Goal: Information Seeking & Learning: Learn about a topic

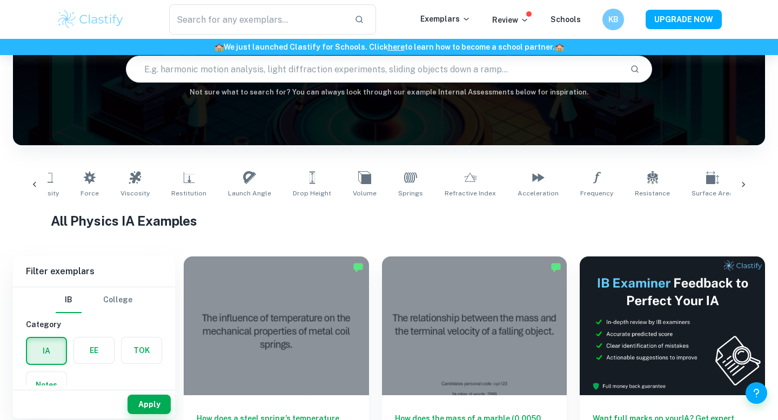
scroll to position [0, 334]
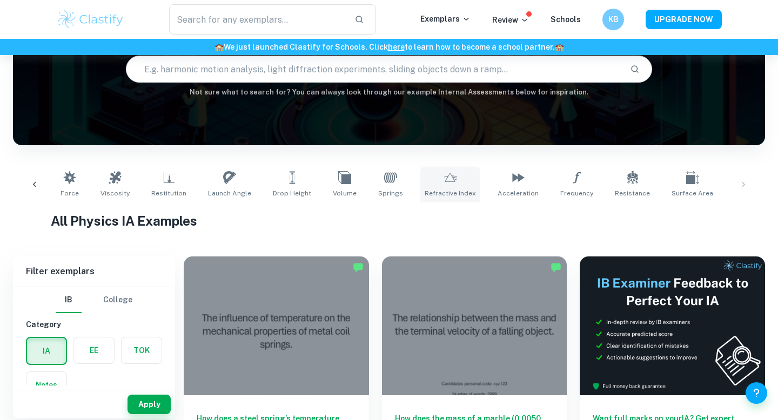
click at [440, 176] on link "Refractive Index" at bounding box center [450, 185] width 60 height 36
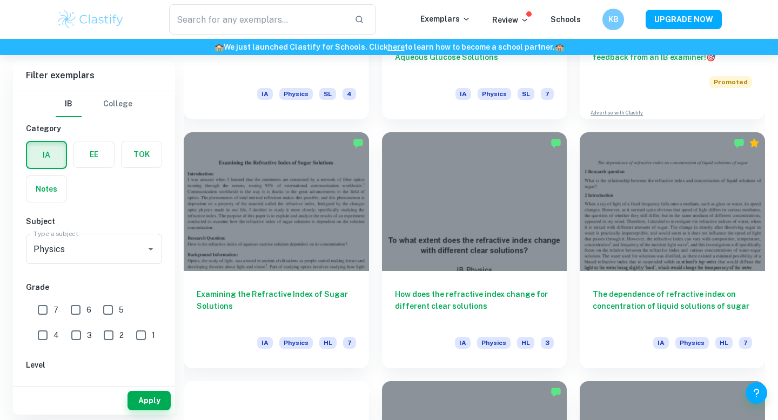
scroll to position [489, 0]
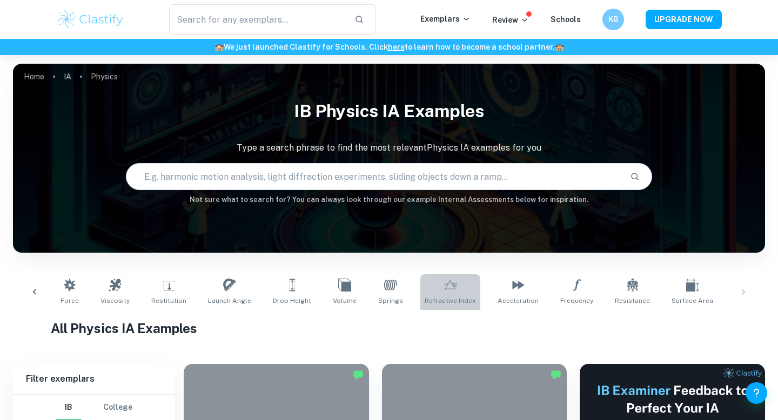
click at [440, 296] on span "Refractive Index" at bounding box center [449, 301] width 51 height 10
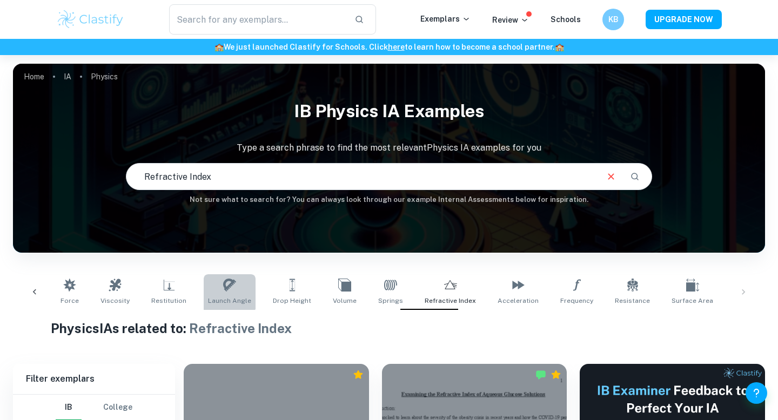
click at [207, 287] on link "Launch Angle" at bounding box center [230, 292] width 52 height 36
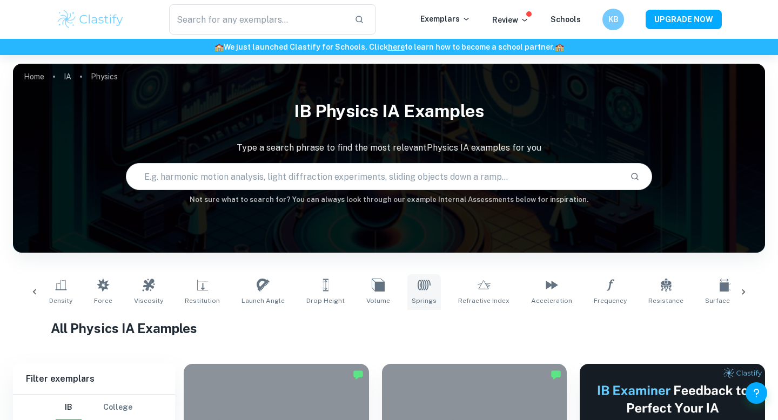
scroll to position [0, 334]
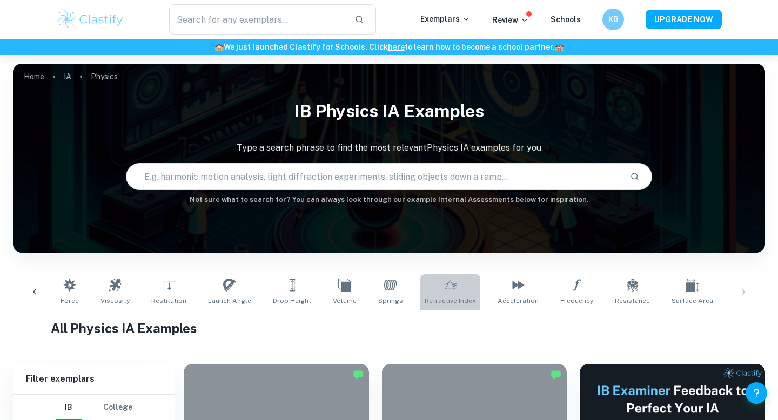
click at [440, 287] on link "Refractive Index" at bounding box center [450, 292] width 60 height 36
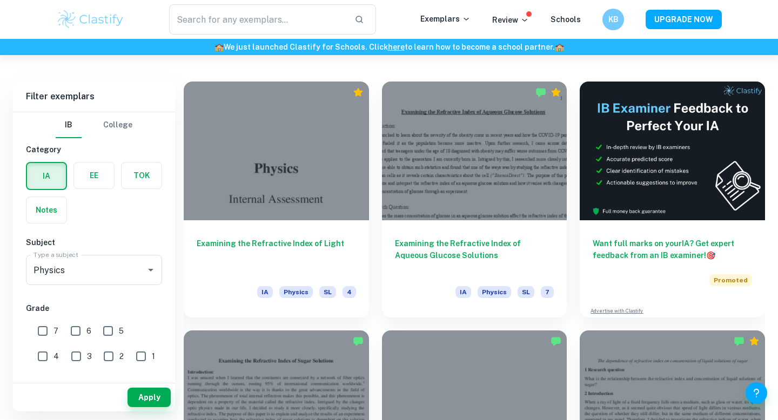
scroll to position [284, 0]
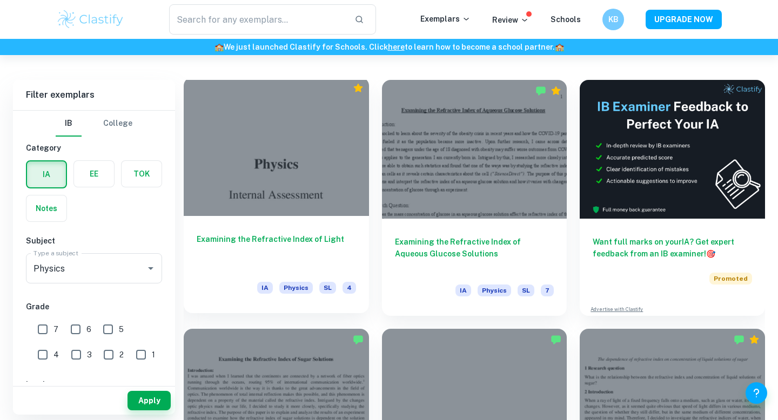
click at [331, 221] on div "Examining the Refractive Index of Light IA Physics SL 4" at bounding box center [276, 264] width 185 height 97
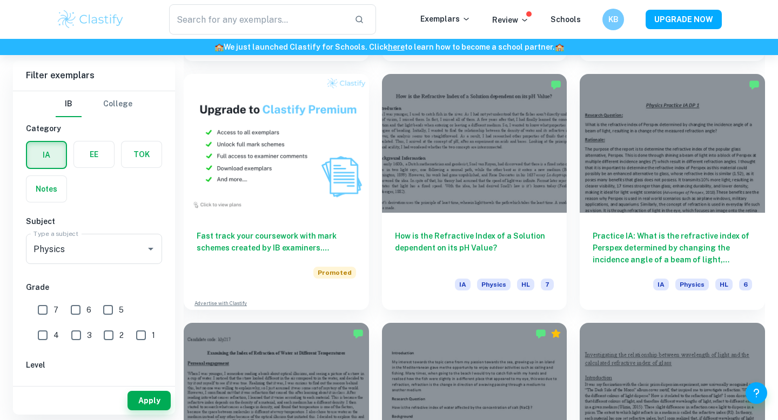
scroll to position [784, 0]
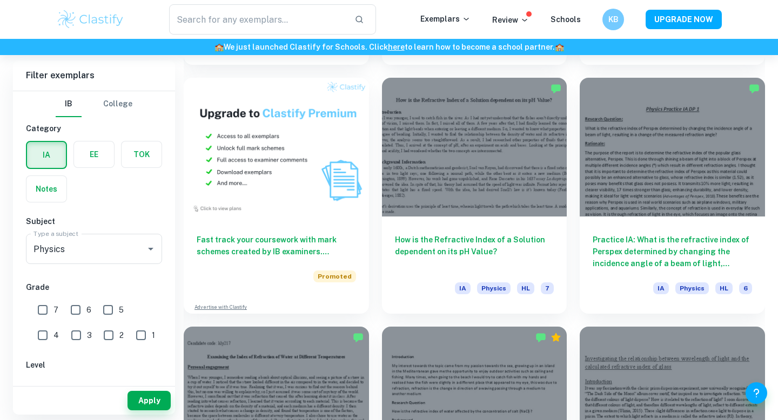
click at [45, 311] on input "7" at bounding box center [43, 310] width 22 height 22
checkbox input "true"
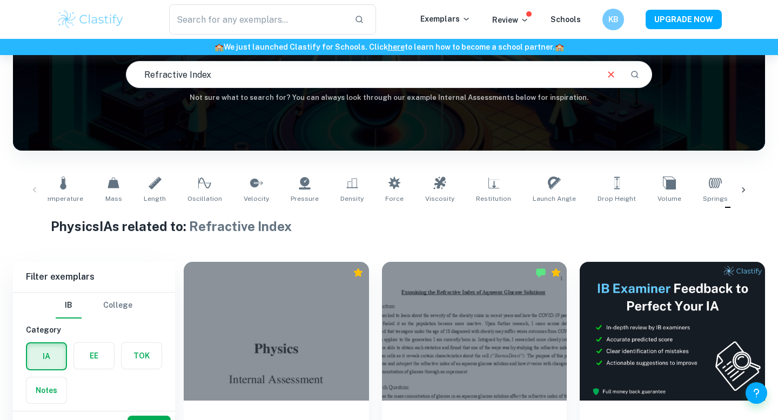
scroll to position [131, 0]
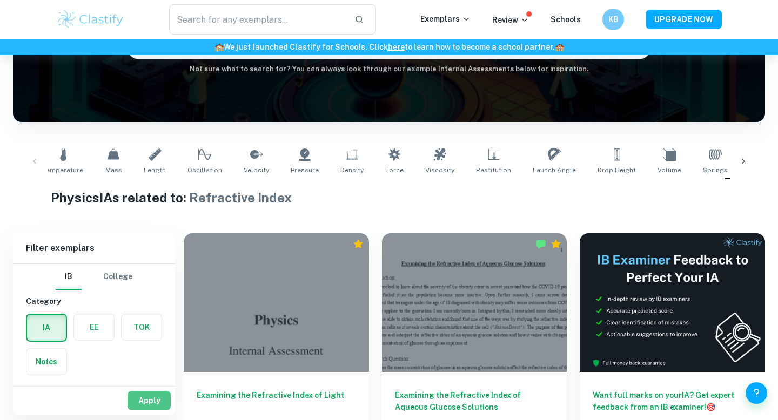
click at [151, 408] on button "Apply" at bounding box center [148, 400] width 43 height 19
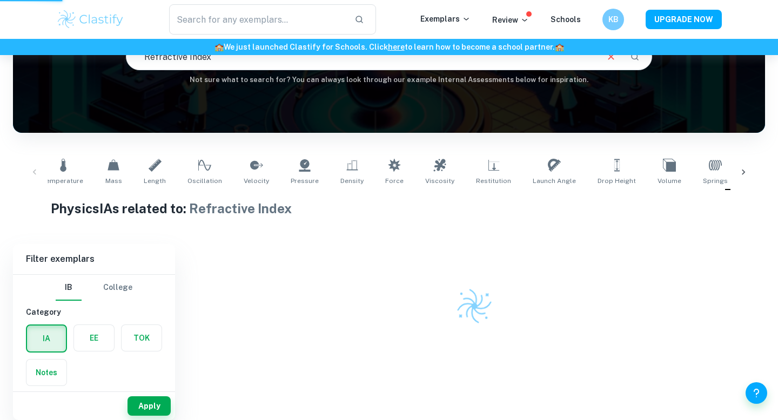
scroll to position [106, 0]
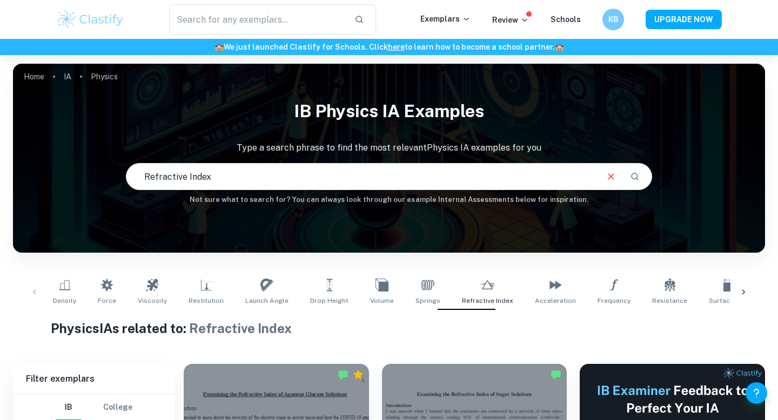
scroll to position [0, 282]
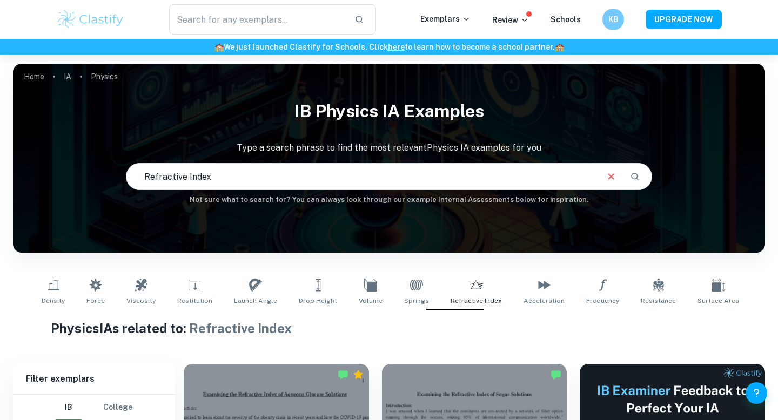
click at [756, 276] on link "Energy" at bounding box center [771, 292] width 30 height 36
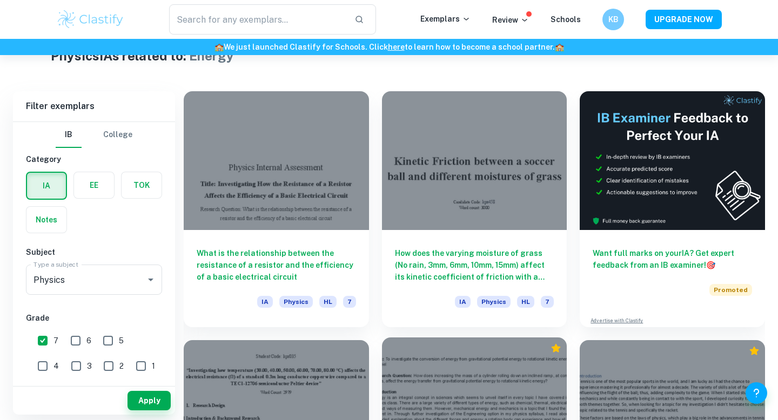
scroll to position [278, 0]
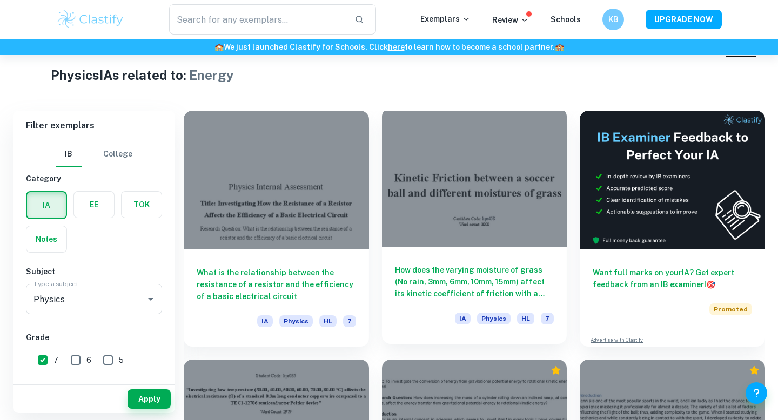
scroll to position [252, 0]
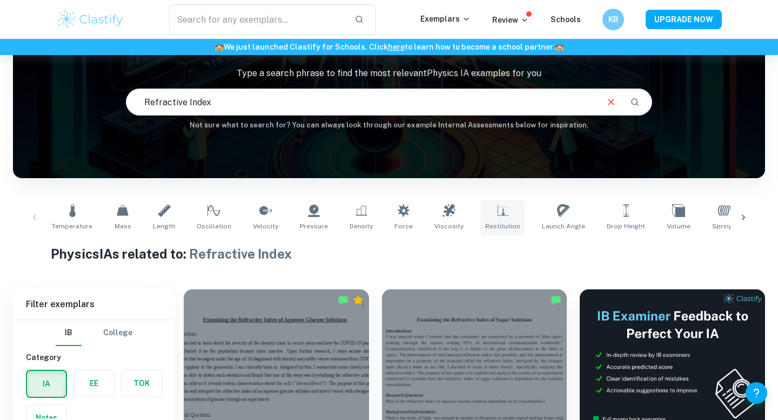
click at [481, 214] on link "Restitution" at bounding box center [503, 218] width 44 height 36
type input "Restitution"
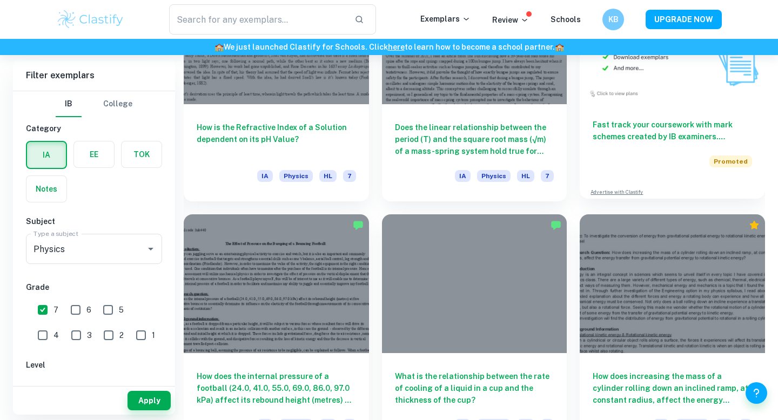
scroll to position [3460, 0]
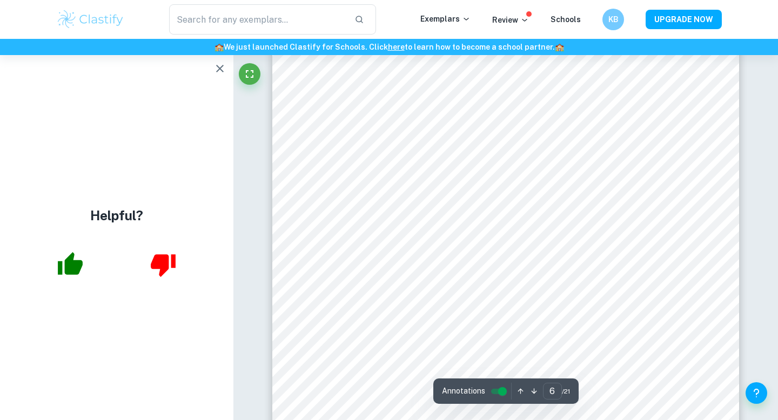
scroll to position [3822, 0]
type input "3"
